Goal: Find specific fact: Find specific fact

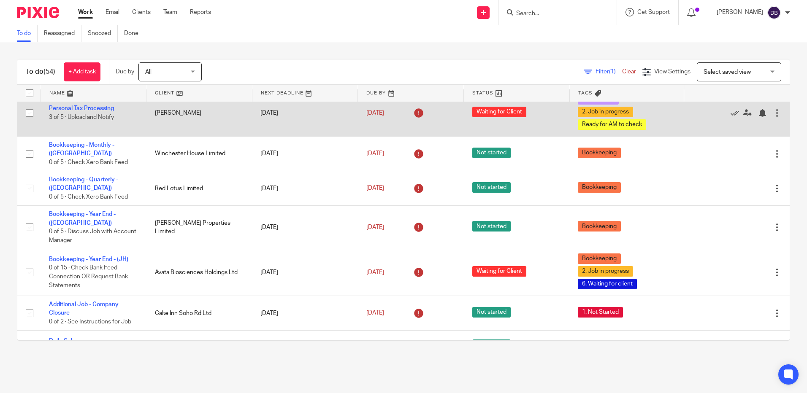
scroll to position [84, 0]
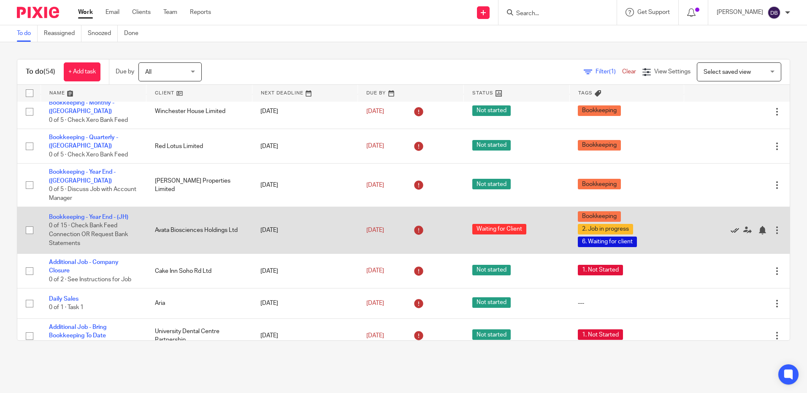
click at [730, 226] on icon at bounding box center [734, 230] width 8 height 8
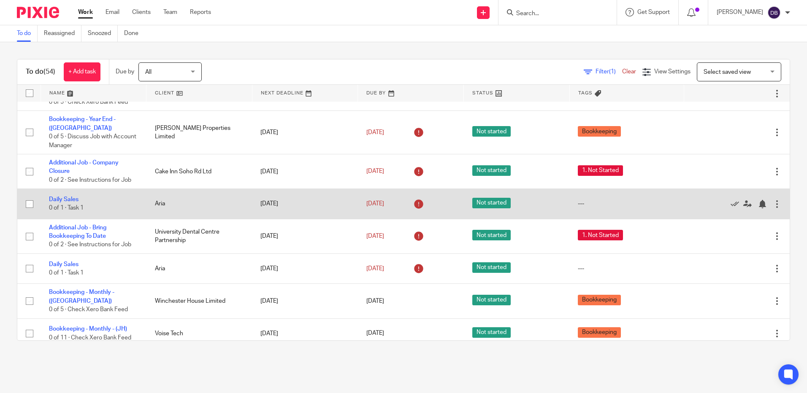
scroll to position [127, 0]
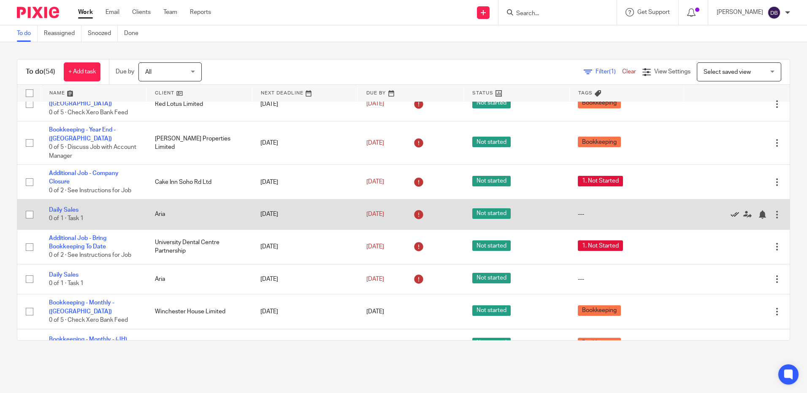
click at [730, 211] on icon at bounding box center [734, 215] width 8 height 8
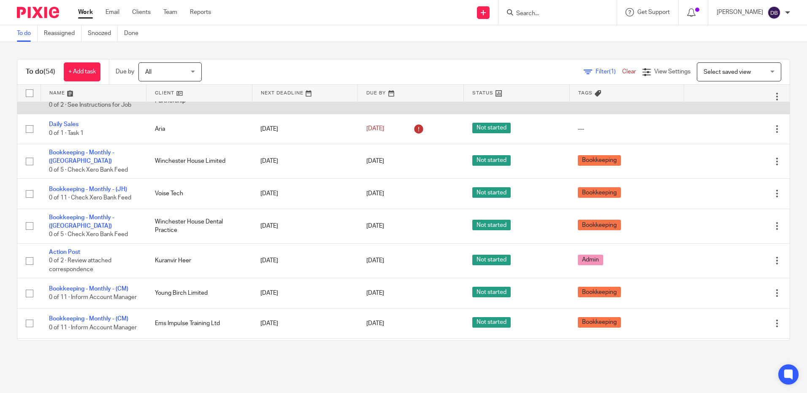
scroll to position [253, 0]
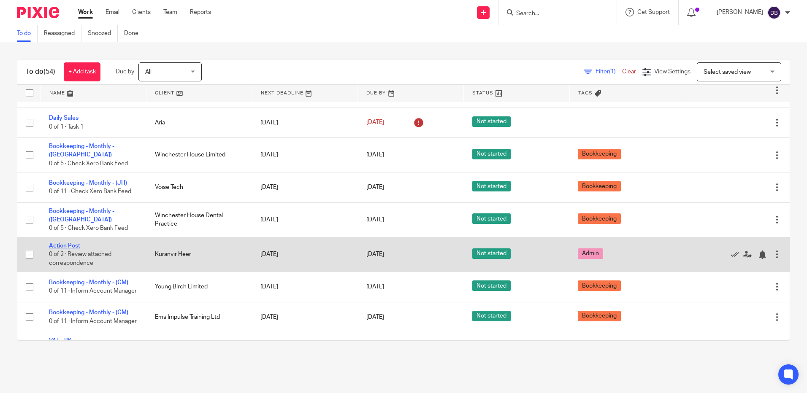
click at [70, 243] on link "Action Post" at bounding box center [64, 246] width 31 height 6
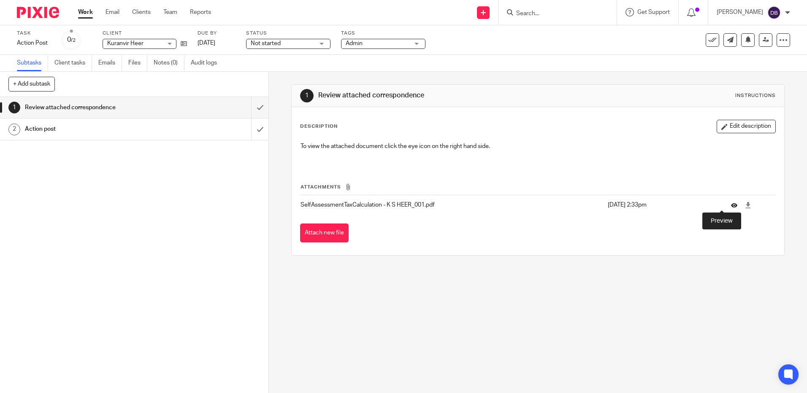
click at [731, 205] on icon at bounding box center [734, 205] width 6 height 6
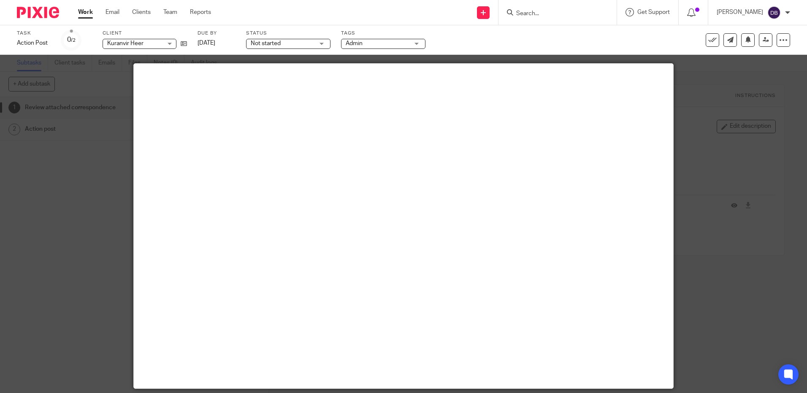
click at [741, 144] on div at bounding box center [403, 196] width 807 height 393
click at [773, 71] on div at bounding box center [403, 196] width 807 height 393
click at [764, 238] on div at bounding box center [403, 196] width 807 height 393
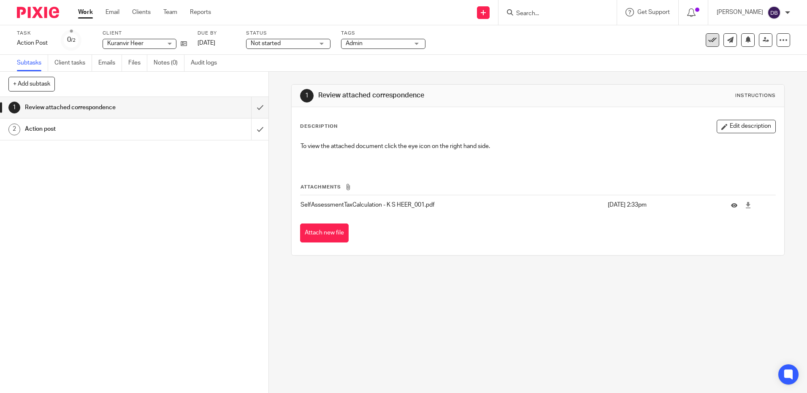
click at [708, 36] on icon at bounding box center [712, 40] width 8 height 8
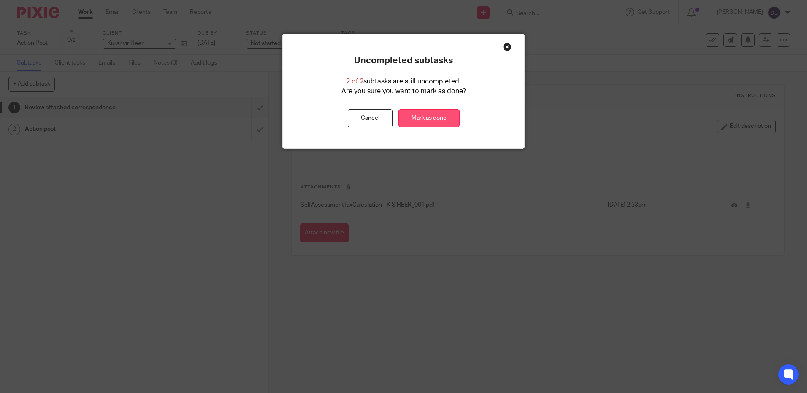
click at [413, 115] on link "Mark as done" at bounding box center [428, 118] width 61 height 18
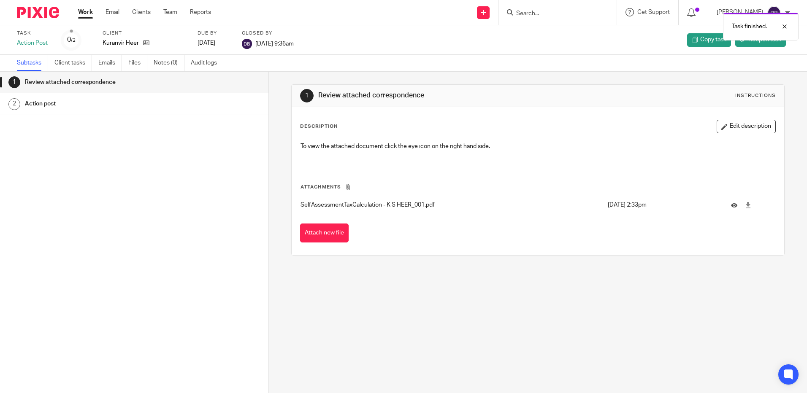
click at [49, 13] on img at bounding box center [38, 12] width 42 height 11
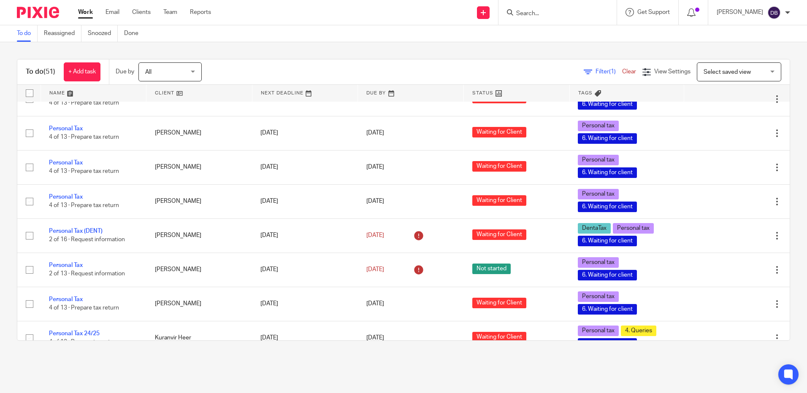
scroll to position [1519, 0]
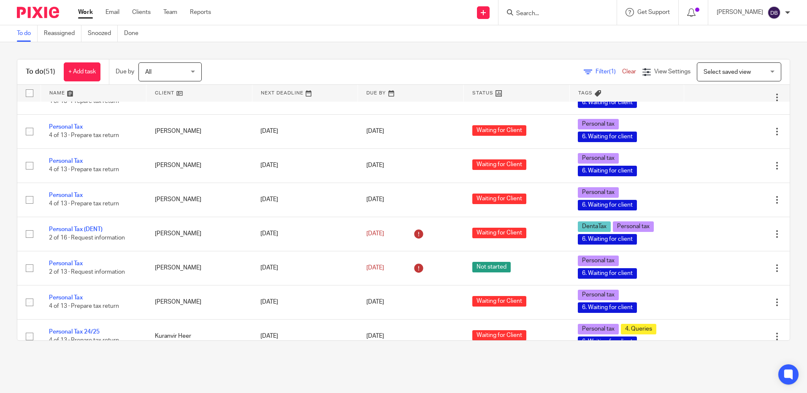
click at [27, 363] on input "checkbox" at bounding box center [30, 371] width 16 height 16
checkbox input "true"
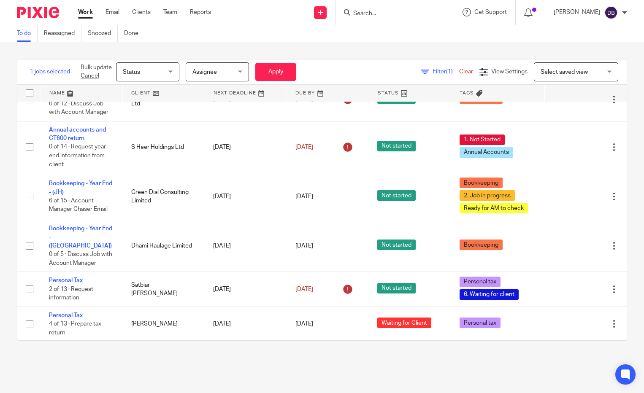
scroll to position [1518, 0]
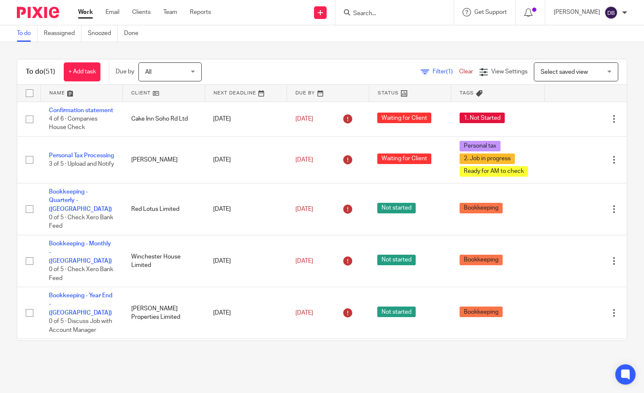
click at [382, 16] on input "Search" at bounding box center [390, 14] width 76 height 8
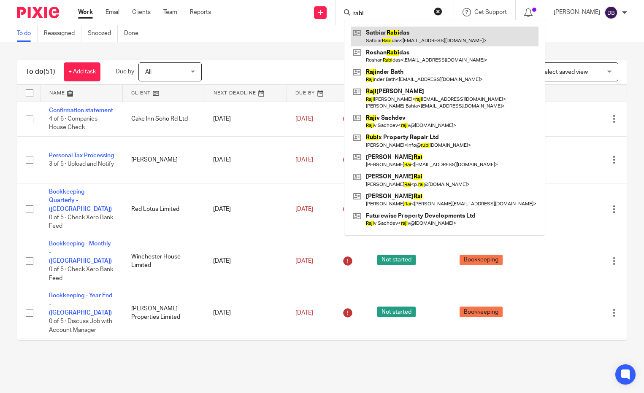
type input "rabi"
click at [416, 28] on link at bounding box center [445, 36] width 188 height 19
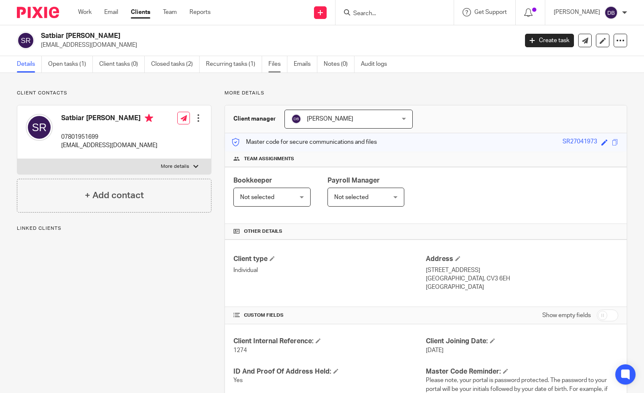
click at [276, 61] on link "Files" at bounding box center [277, 64] width 19 height 16
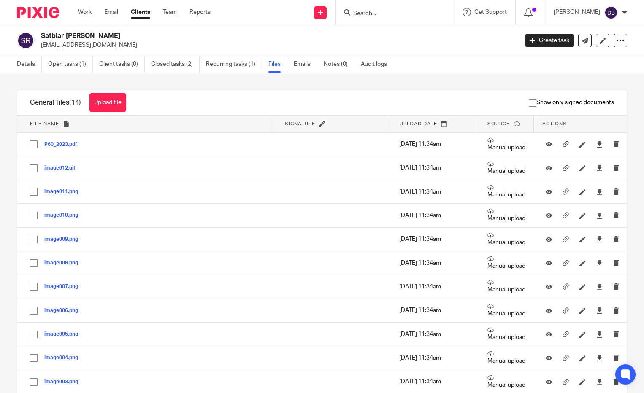
click at [391, 19] on div at bounding box center [394, 12] width 118 height 25
click at [390, 13] on input "Search" at bounding box center [390, 14] width 76 height 8
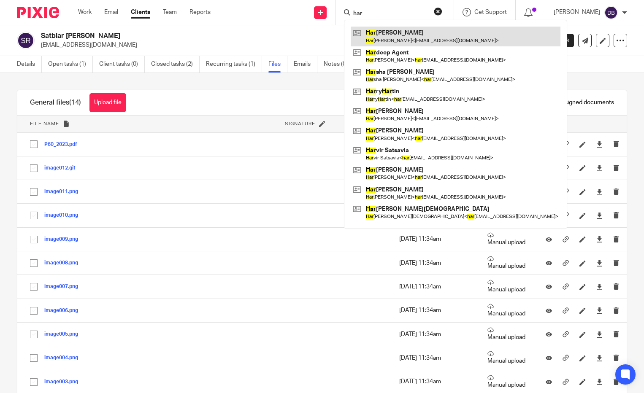
type input "har"
click at [400, 36] on link at bounding box center [456, 36] width 210 height 19
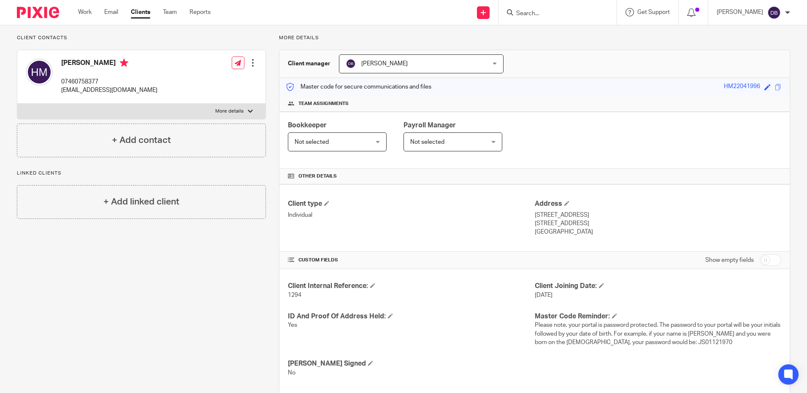
scroll to position [42, 0]
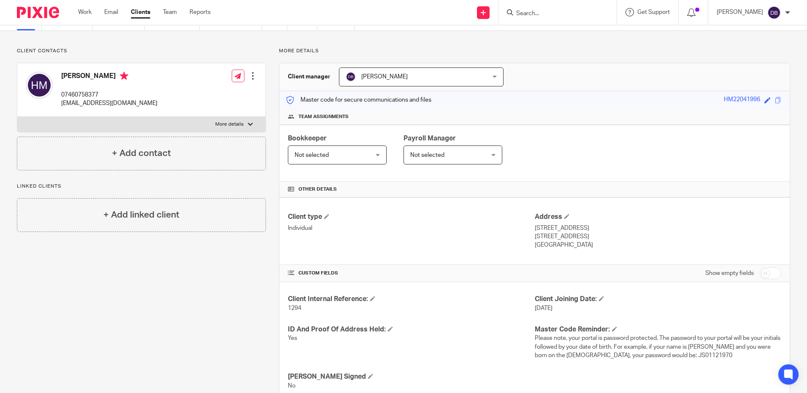
click at [69, 76] on h4 "[PERSON_NAME]" at bounding box center [109, 77] width 96 height 11
copy h4 "Harjowan"
click at [102, 77] on h4 "[PERSON_NAME]" at bounding box center [109, 77] width 96 height 11
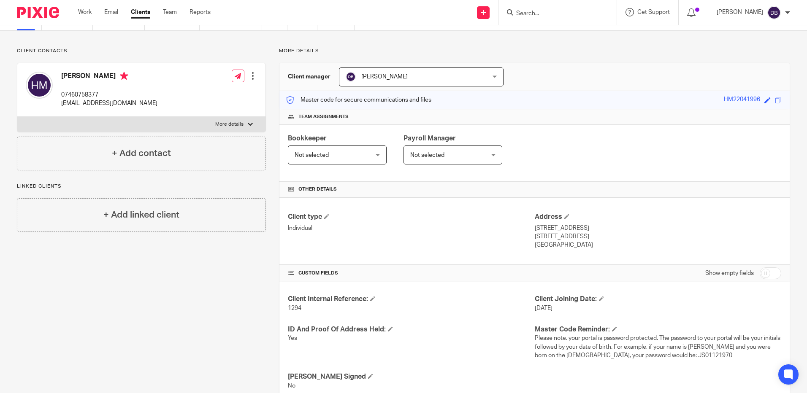
copy h4 "[PERSON_NAME]"
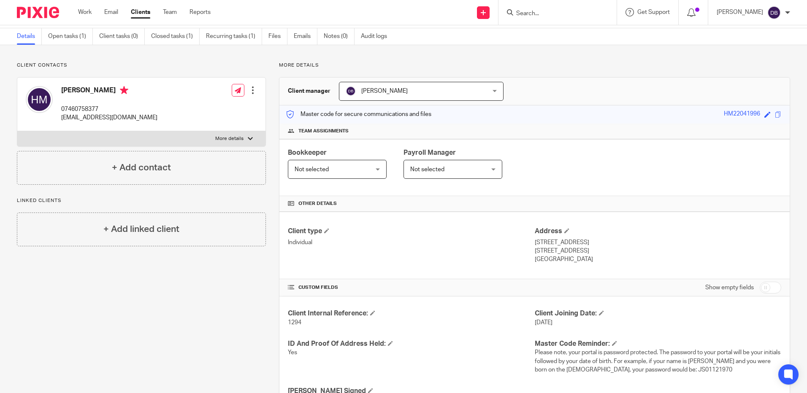
scroll to position [0, 0]
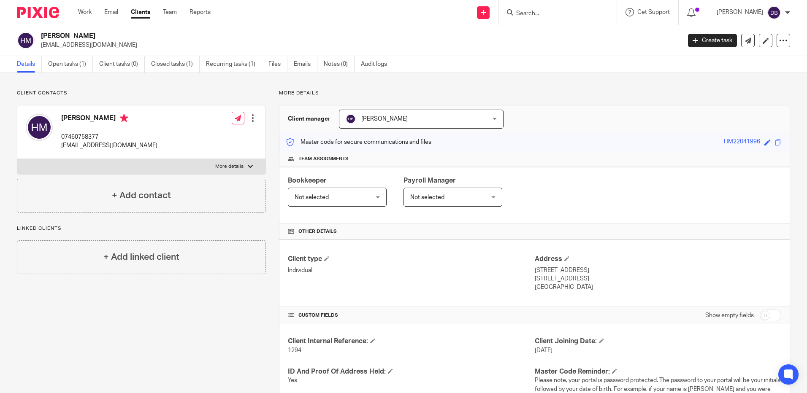
click at [233, 162] on label "More details" at bounding box center [141, 166] width 248 height 15
click at [17, 159] on input "More details" at bounding box center [17, 159] width 0 height 0
checkbox input "true"
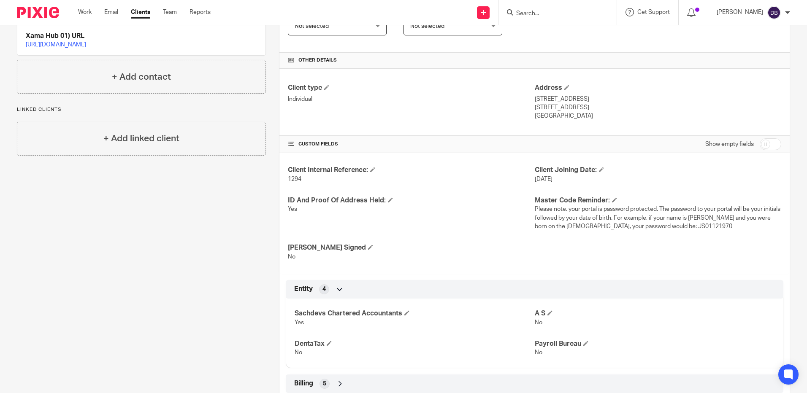
scroll to position [270, 0]
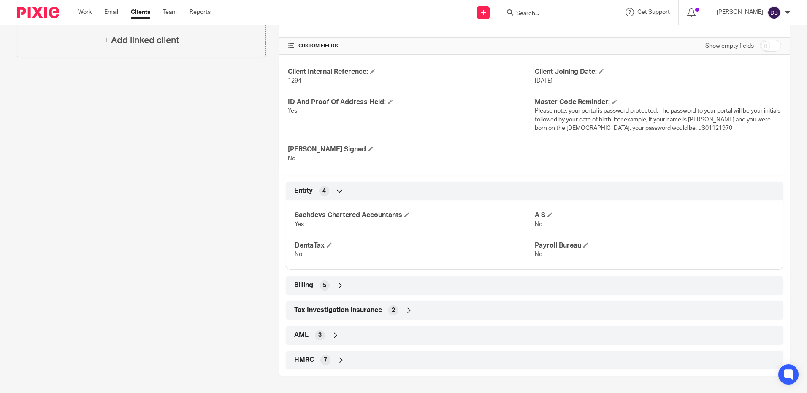
click at [346, 246] on div "HMRC 7" at bounding box center [534, 360] width 485 height 14
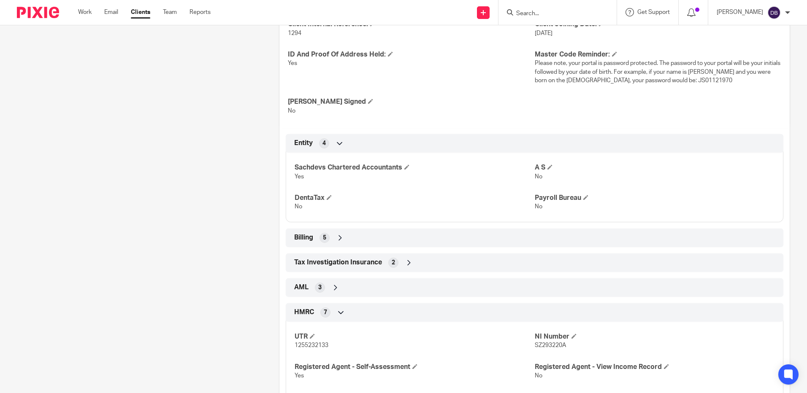
scroll to position [400, 0]
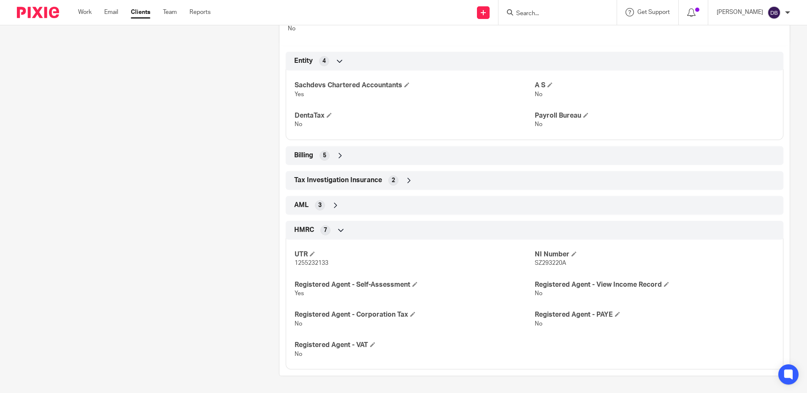
click at [322, 246] on span "1255232133" at bounding box center [311, 263] width 34 height 6
copy span "1255232133"
click at [398, 246] on span "SZ293220A" at bounding box center [550, 263] width 31 height 6
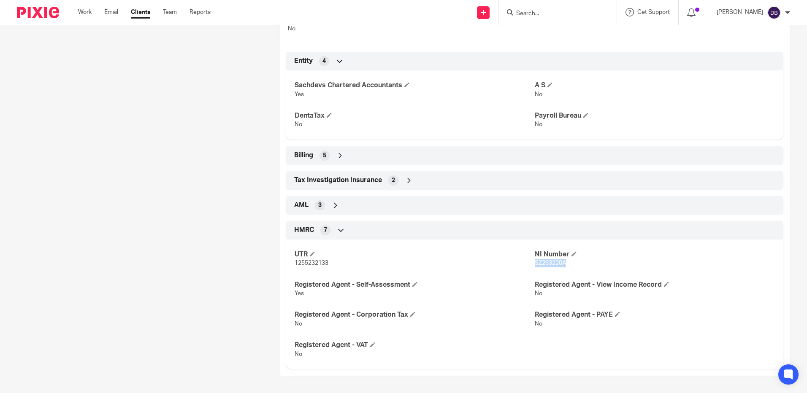
copy span "SZ293220A"
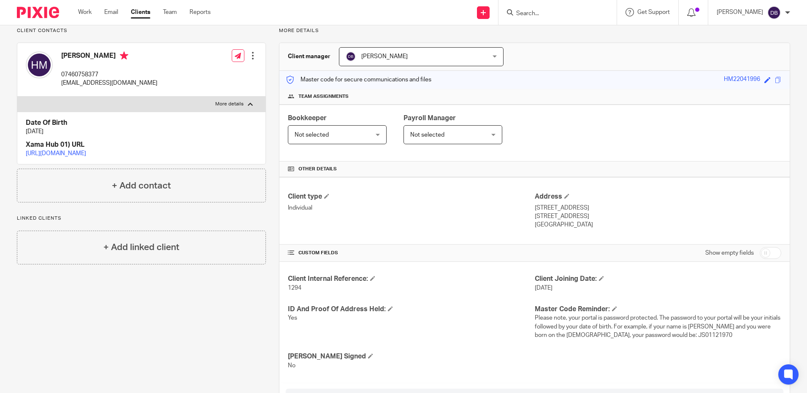
scroll to position [0, 0]
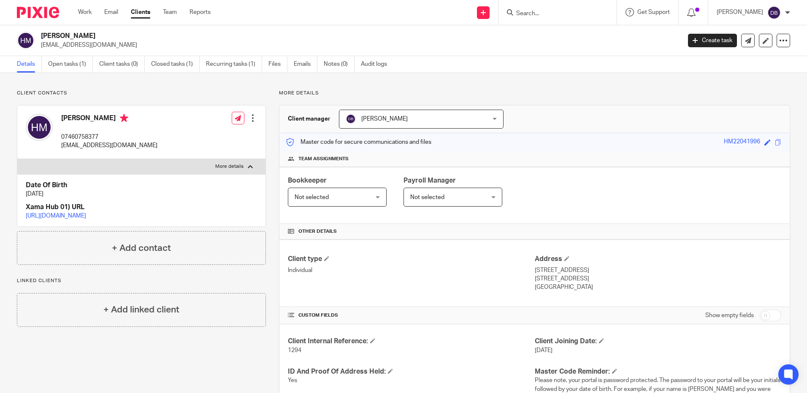
drag, startPoint x: 530, startPoint y: 269, endPoint x: 582, endPoint y: 270, distance: 51.9
click at [398, 246] on p "[STREET_ADDRESS]" at bounding box center [658, 270] width 246 height 8
copy p "[STREET_ADDRESS]"
click at [398, 246] on p "[GEOGRAPHIC_DATA]" at bounding box center [658, 287] width 246 height 8
click at [398, 246] on p "[STREET_ADDRESS]" at bounding box center [658, 279] width 246 height 8
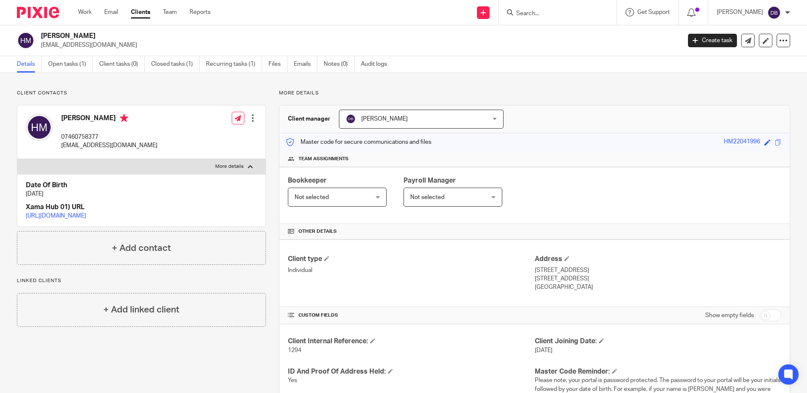
click at [398, 246] on p "[STREET_ADDRESS]" at bounding box center [658, 279] width 246 height 8
copy p "[GEOGRAPHIC_DATA]"
click at [398, 246] on p "[STREET_ADDRESS]" at bounding box center [658, 279] width 246 height 8
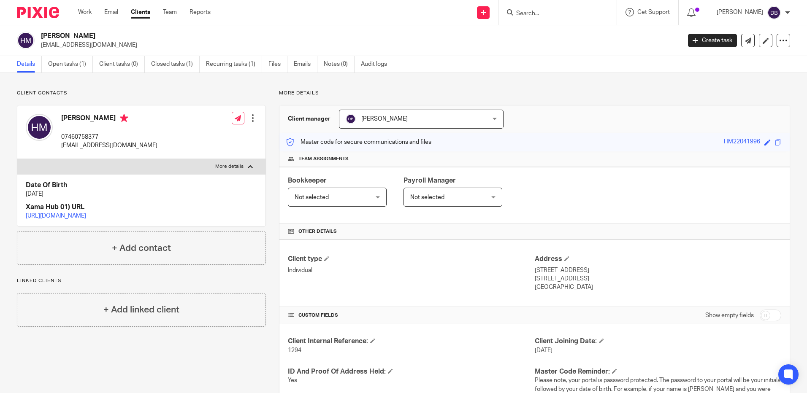
copy p "CV5 7GF"
